Goal: Task Accomplishment & Management: Manage account settings

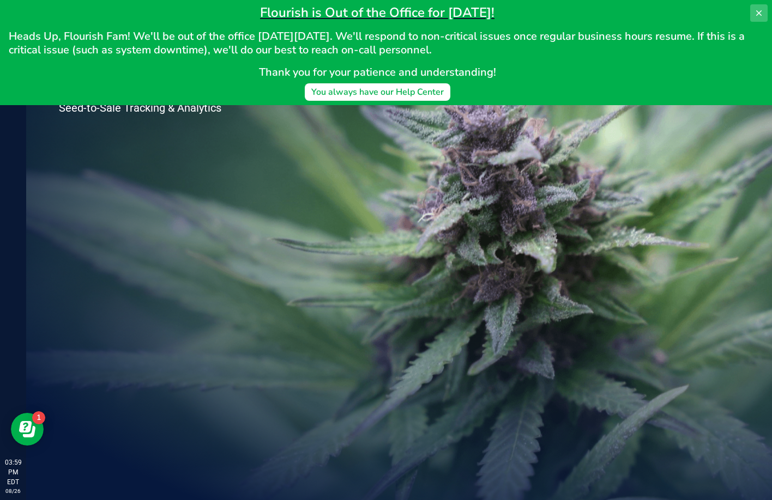
click at [754, 14] on button at bounding box center [758, 12] width 17 height 17
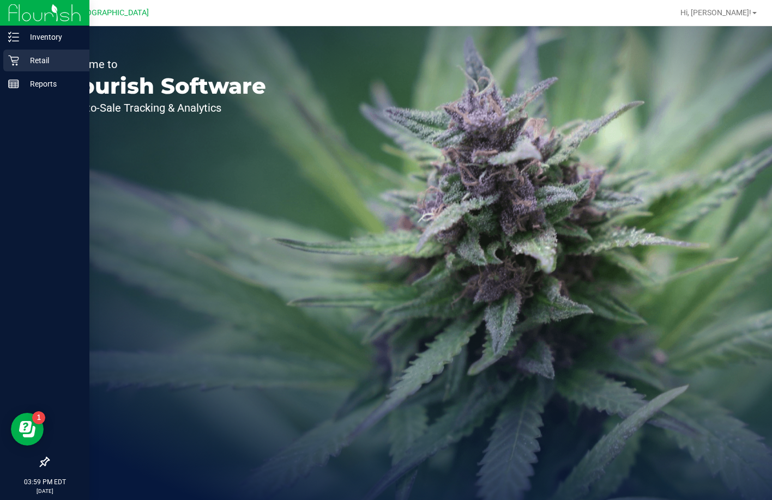
click at [38, 63] on p "Retail" at bounding box center [51, 60] width 65 height 13
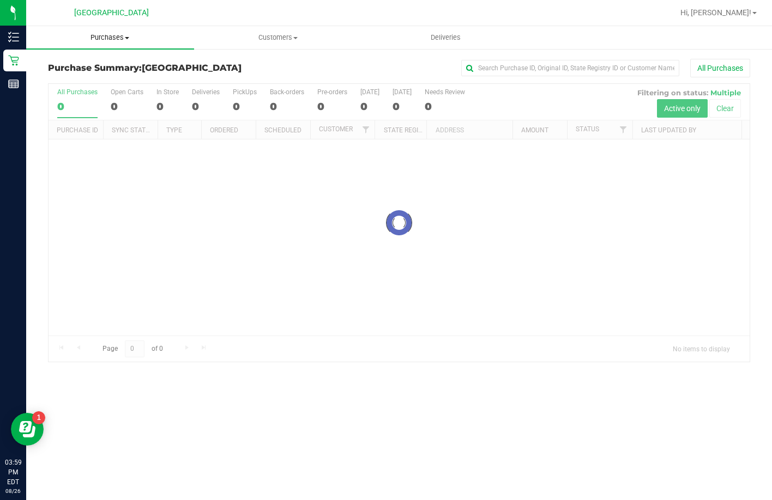
click at [112, 39] on span "Purchases" at bounding box center [110, 38] width 168 height 10
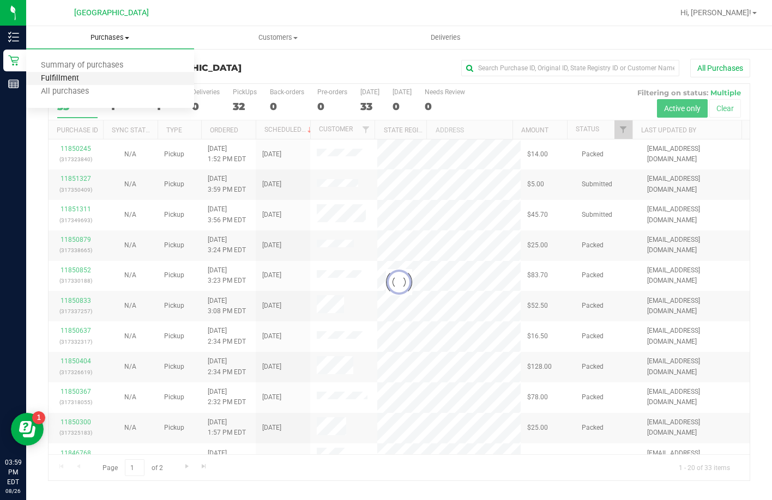
click at [85, 77] on span "Fulfillment" at bounding box center [60, 78] width 68 height 9
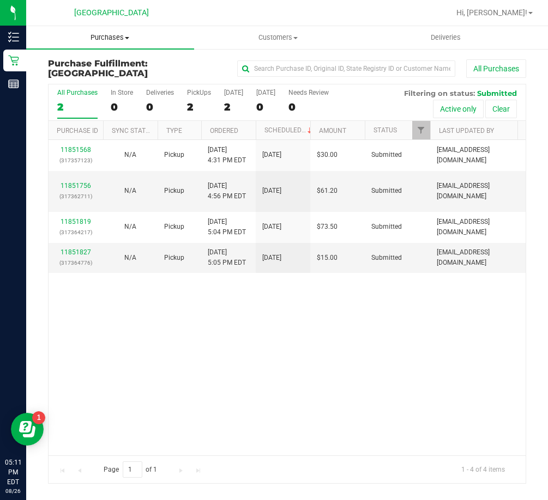
click at [125, 40] on span "Purchases" at bounding box center [110, 38] width 168 height 10
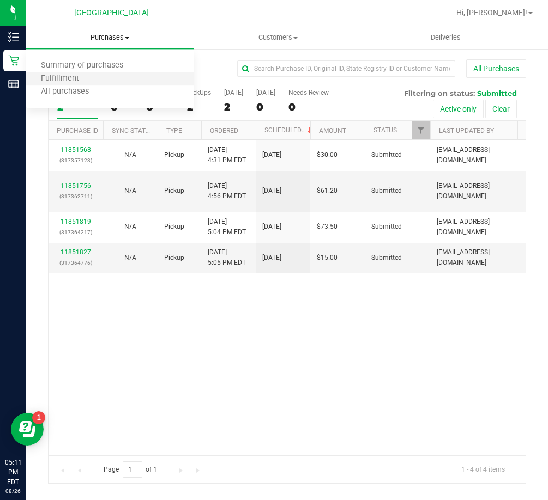
click at [92, 75] on li "Fulfillment" at bounding box center [110, 78] width 168 height 13
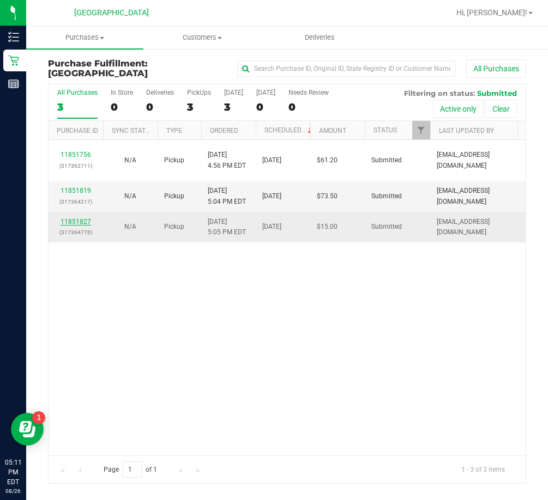
click at [80, 219] on link "11851827" at bounding box center [75, 222] width 31 height 8
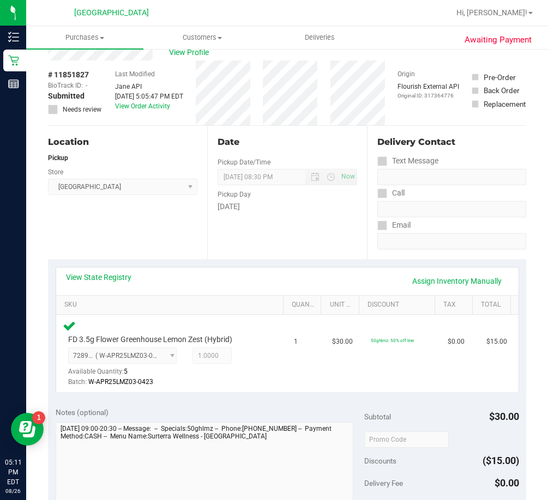
scroll to position [218, 0]
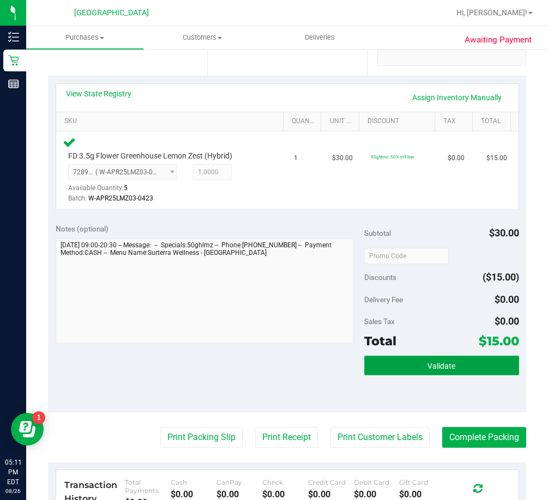
click at [371, 369] on button "Validate" at bounding box center [441, 366] width 154 height 20
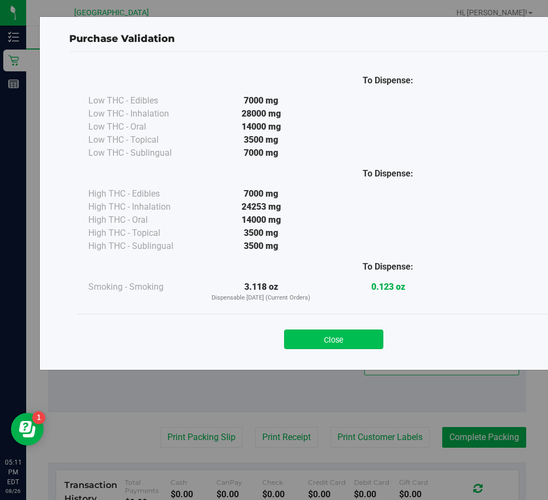
click at [359, 335] on button "Close" at bounding box center [333, 340] width 99 height 20
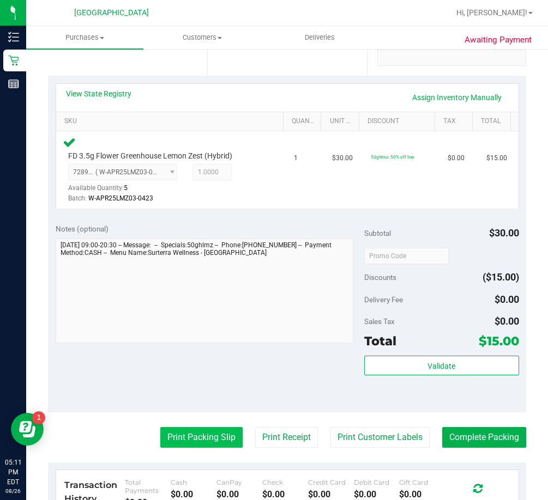
click at [205, 431] on button "Print Packing Slip" at bounding box center [201, 437] width 82 height 21
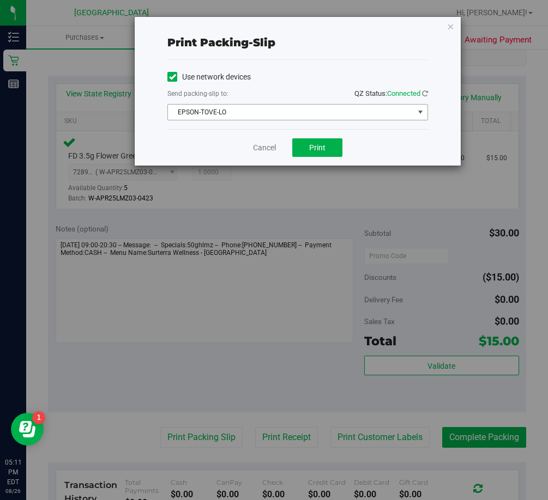
click at [317, 114] on span "EPSON-TOVE-LO" at bounding box center [291, 112] width 246 height 15
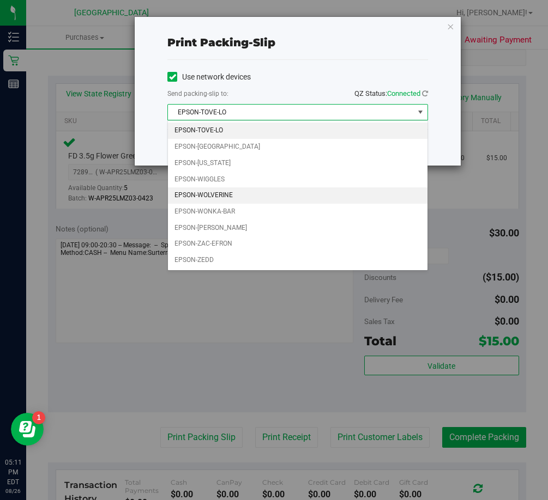
click at [237, 195] on li "EPSON-WOLVERINE" at bounding box center [297, 195] width 259 height 16
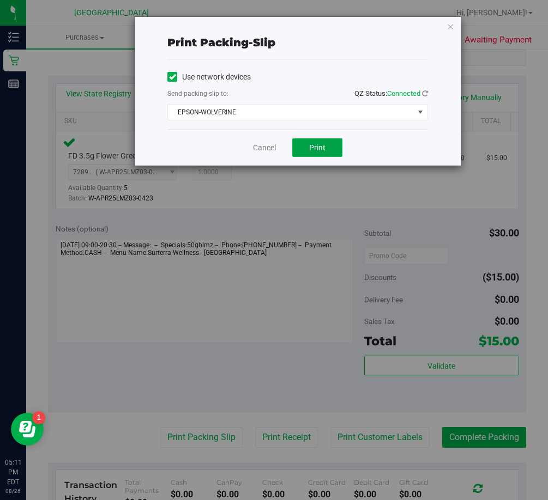
click at [315, 149] on span "Print" at bounding box center [317, 147] width 16 height 9
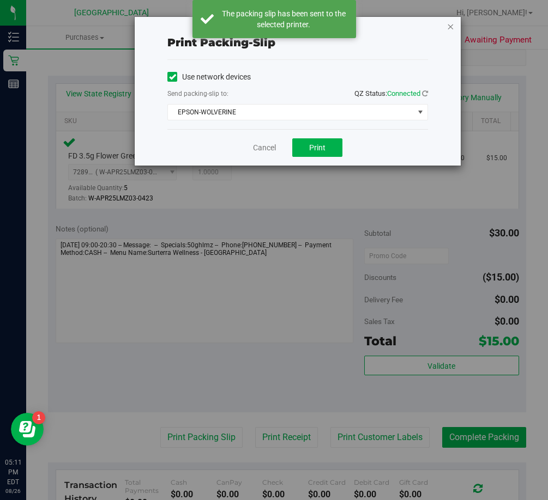
click at [451, 27] on icon "button" at bounding box center [450, 26] width 8 height 13
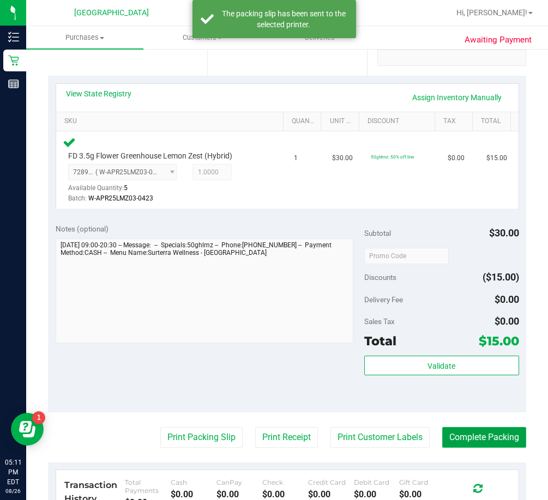
click at [449, 443] on button "Complete Packing" at bounding box center [484, 437] width 84 height 21
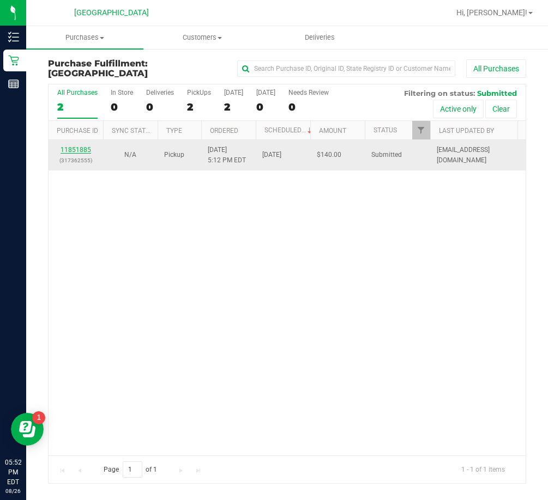
click at [81, 148] on link "11851885" at bounding box center [75, 150] width 31 height 8
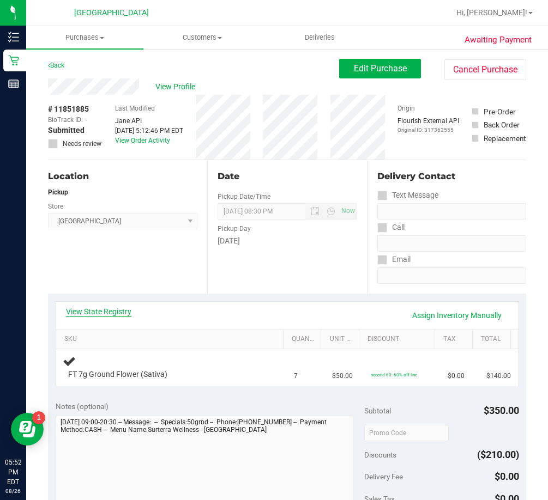
click at [126, 310] on link "View State Registry" at bounding box center [98, 311] width 65 height 11
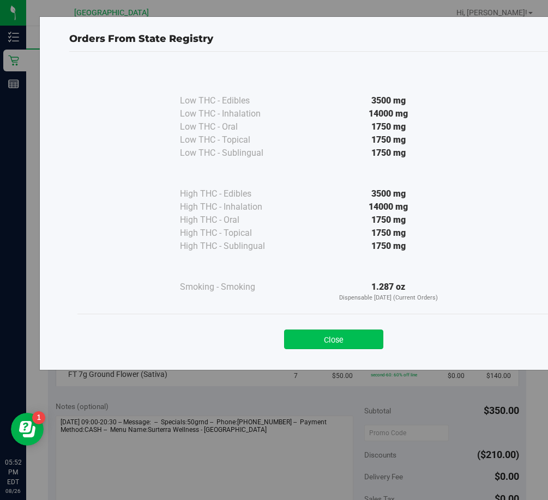
click at [298, 331] on button "Close" at bounding box center [333, 340] width 99 height 20
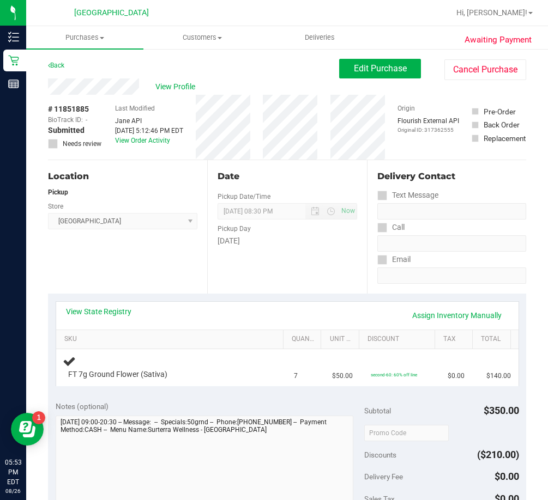
click at [131, 314] on div "View State Registry Assign Inventory Manually" at bounding box center [287, 315] width 443 height 19
click at [127, 311] on link "View State Registry" at bounding box center [98, 311] width 65 height 11
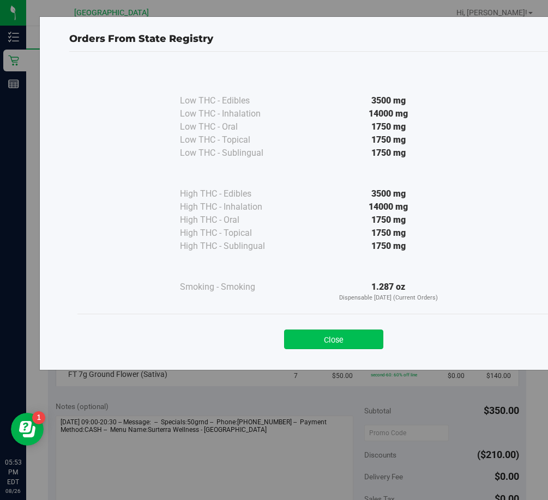
click at [344, 337] on button "Close" at bounding box center [333, 340] width 99 height 20
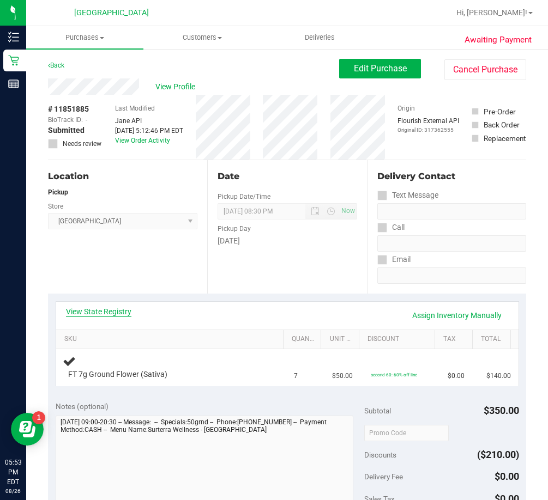
click at [127, 312] on link "View State Registry" at bounding box center [98, 311] width 65 height 11
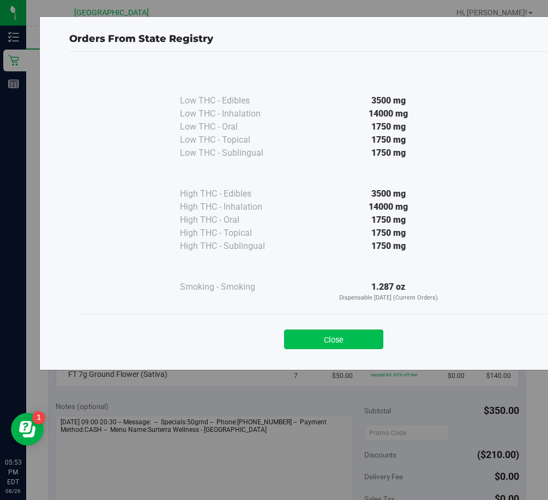
click at [349, 337] on button "Close" at bounding box center [333, 340] width 99 height 20
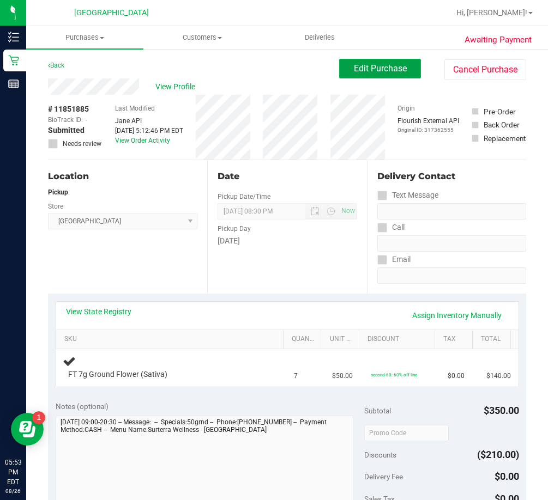
click at [363, 66] on span "Edit Purchase" at bounding box center [380, 68] width 53 height 10
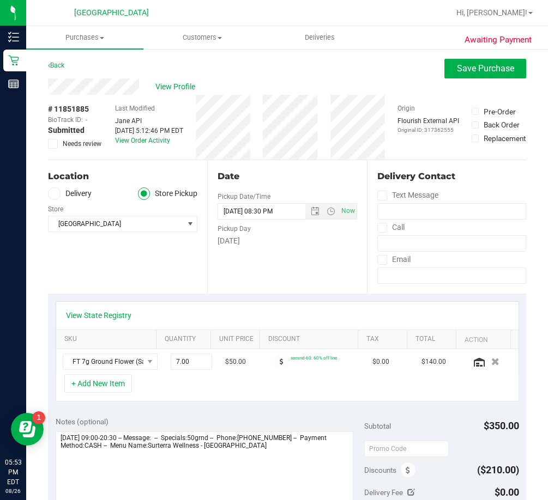
click at [52, 144] on icon at bounding box center [53, 144] width 7 height 0
click at [0, 0] on input "Needs review" at bounding box center [0, 0] width 0 height 0
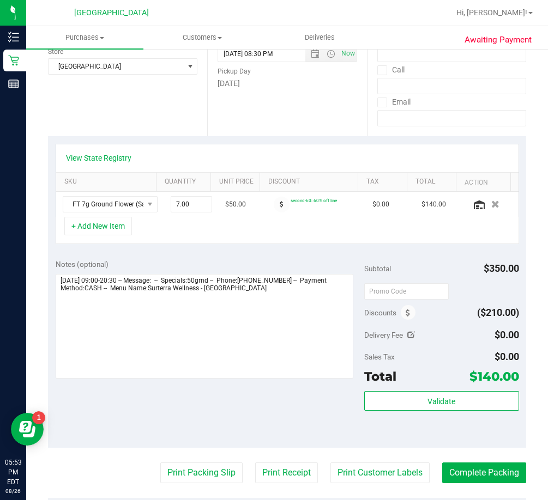
scroll to position [163, 0]
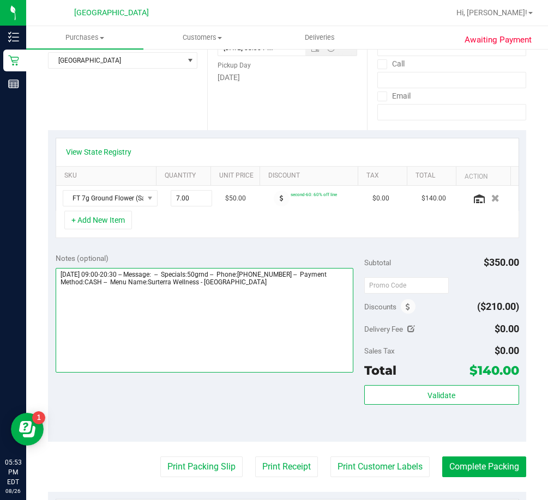
click at [324, 298] on textarea at bounding box center [205, 320] width 298 height 105
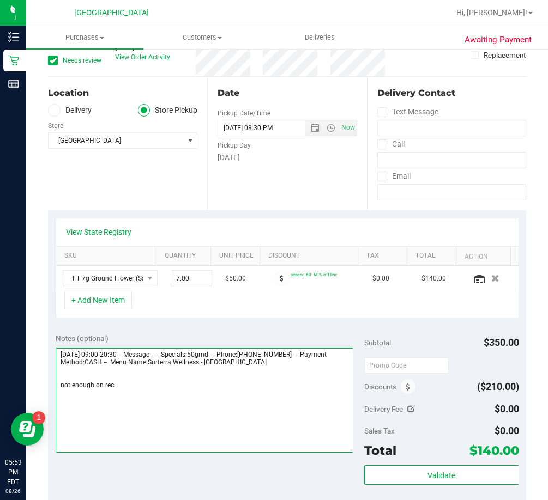
scroll to position [0, 0]
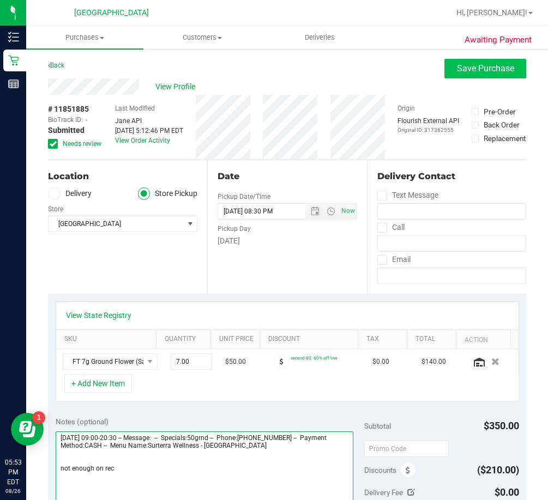
type textarea "[DATE] 09:00-20:30 -- Message: -- Specials:50grnd -- Phone:[PHONE_NUMBER] -- Pa…"
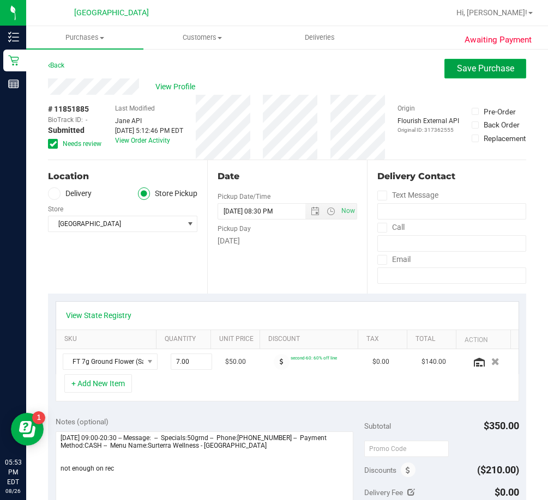
click at [457, 68] on span "Save Purchase" at bounding box center [485, 68] width 57 height 10
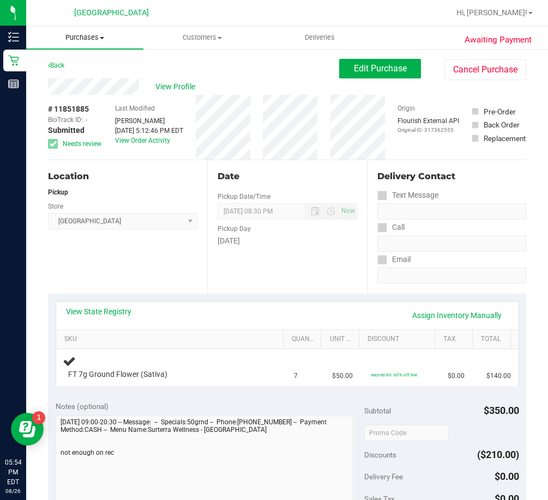
click at [88, 39] on span "Purchases" at bounding box center [84, 38] width 117 height 10
click at [75, 77] on span "Fulfillment" at bounding box center [60, 78] width 68 height 9
